Goal: Ask a question

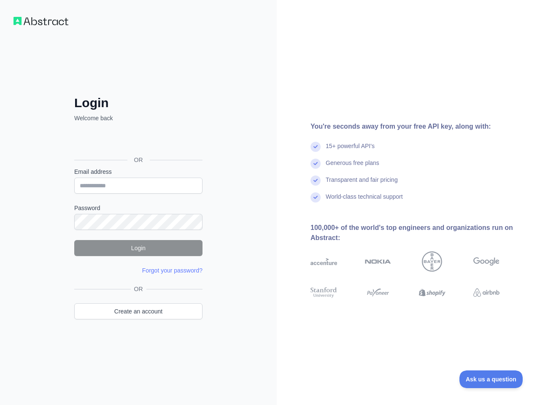
click at [270, 203] on div "Login Welcome back OR Email address Password Login Forgot your password? Please…" at bounding box center [138, 202] width 277 height 405
click at [491, 379] on span "Ask us a question" at bounding box center [491, 379] width 63 height 6
click at [270, 203] on div "Login Welcome back Sign in with Google Sign in with Google. Opens in new tab OR…" at bounding box center [138, 202] width 277 height 405
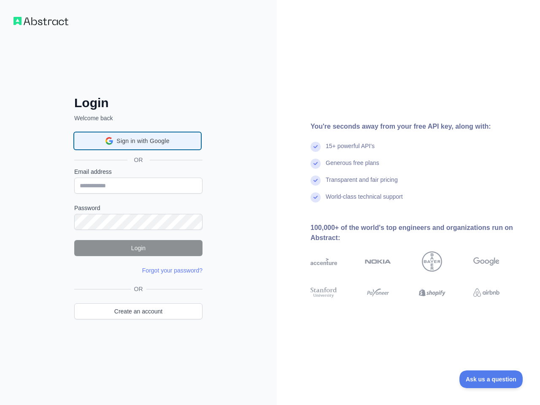
click at [138, 141] on span "Sign in with Google" at bounding box center [142, 141] width 53 height 9
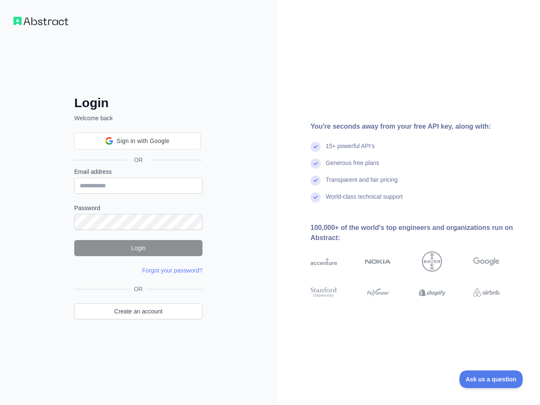
click at [491, 379] on span "Ask us a question" at bounding box center [491, 379] width 63 height 6
